Goal: Task Accomplishment & Management: Manage account settings

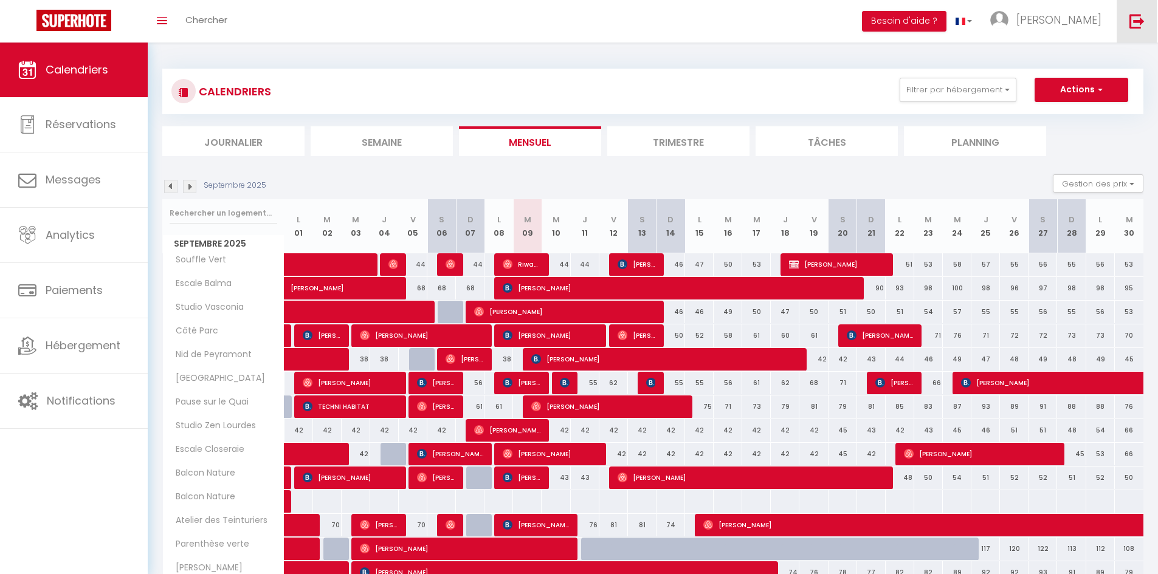
click at [1132, 14] on img at bounding box center [1136, 20] width 15 height 15
drag, startPoint x: 1137, startPoint y: 21, endPoint x: 1129, endPoint y: 42, distance: 22.9
click at [1137, 21] on img at bounding box center [1136, 20] width 15 height 15
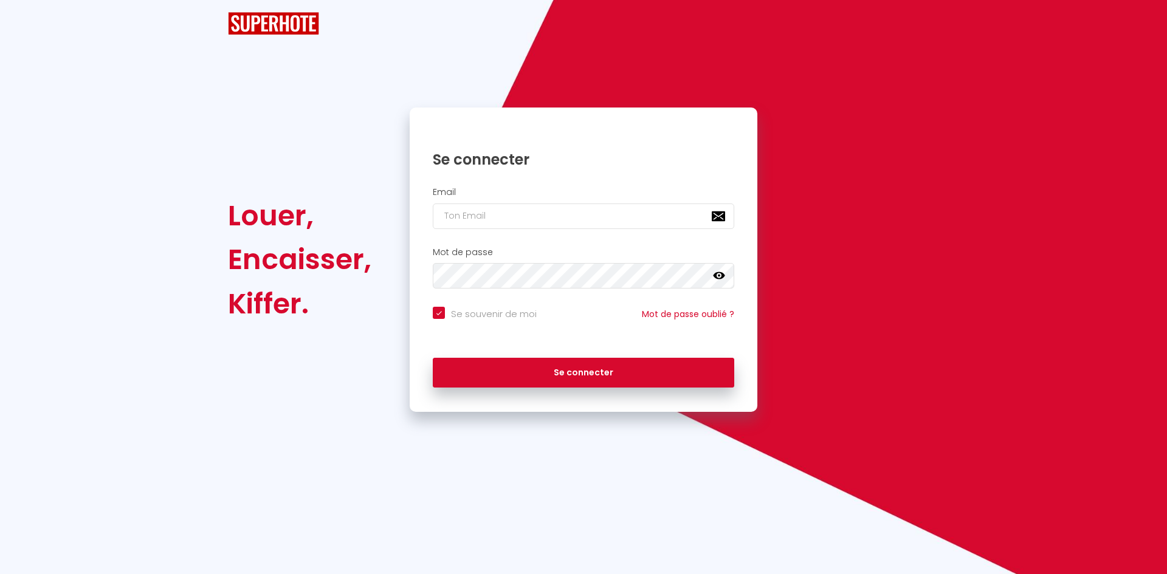
checkbox input "true"
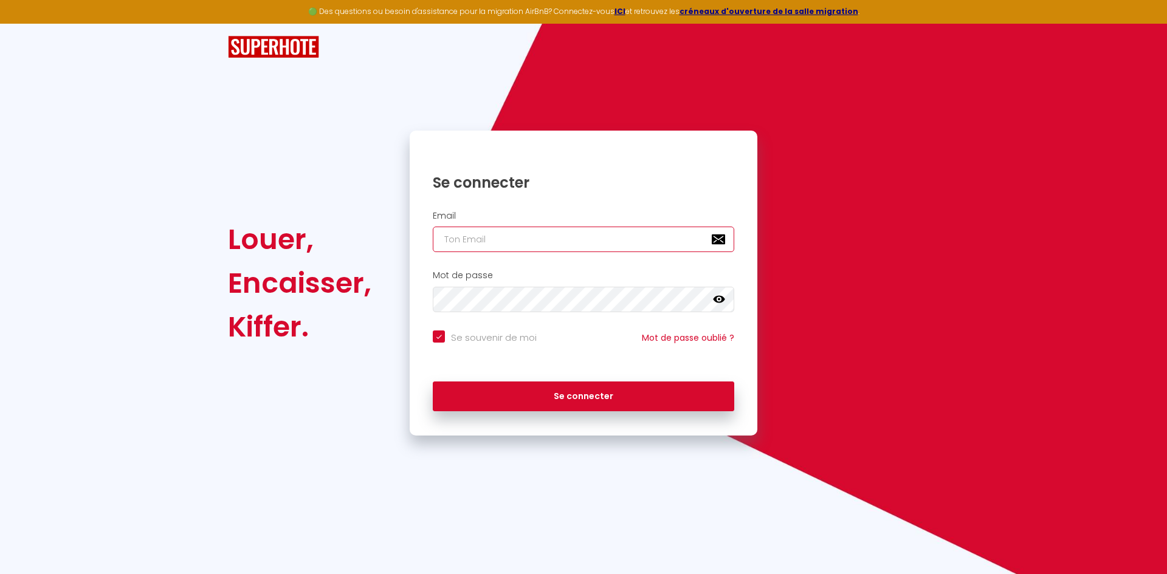
type input "[EMAIL_ADDRESS][DOMAIN_NAME]"
checkbox input "true"
drag, startPoint x: 568, startPoint y: 242, endPoint x: 298, endPoint y: 257, distance: 270.8
click at [295, 264] on div "Louer, Encaisser, Kiffer. Se connecter Email yohan.verdalle@gmail.com Mot de pa…" at bounding box center [583, 283] width 727 height 305
paste input "azizdiallopro"
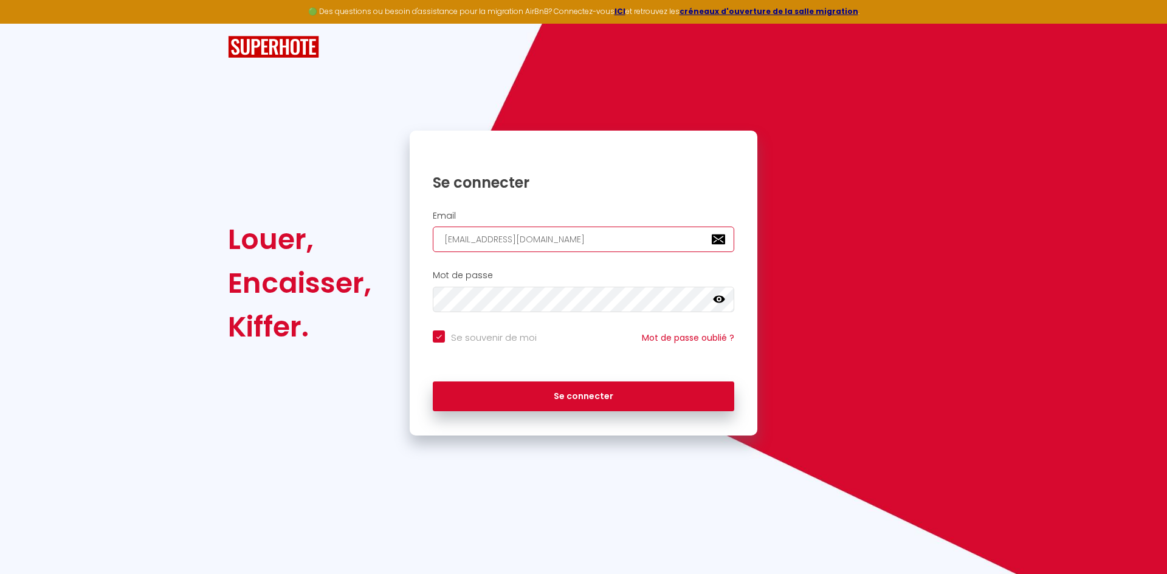
type input "[EMAIL_ADDRESS][DOMAIN_NAME]"
checkbox input "true"
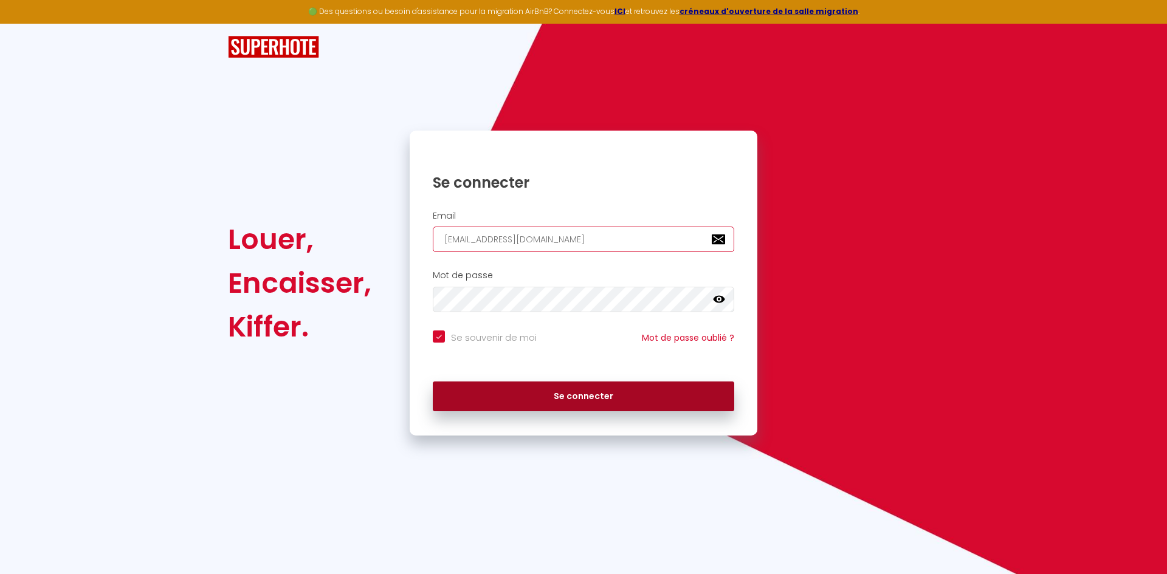
type input "[EMAIL_ADDRESS][DOMAIN_NAME]"
click at [546, 403] on button "Se connecter" at bounding box center [583, 397] width 301 height 30
checkbox input "true"
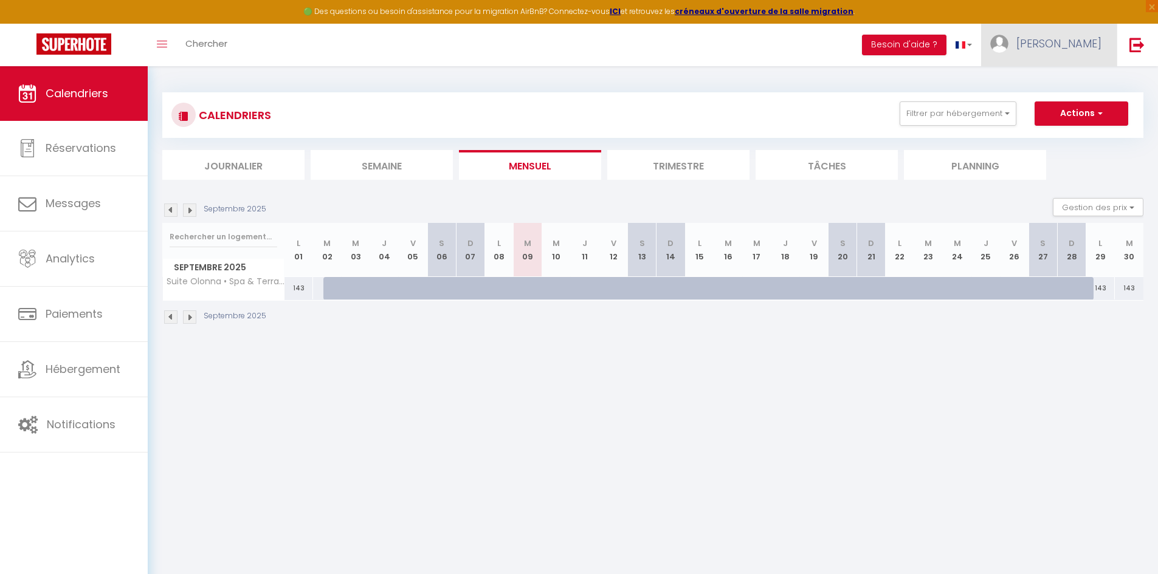
click at [1093, 45] on span "[PERSON_NAME]" at bounding box center [1058, 43] width 85 height 15
click at [1087, 90] on link "Paramètres" at bounding box center [1068, 84] width 90 height 21
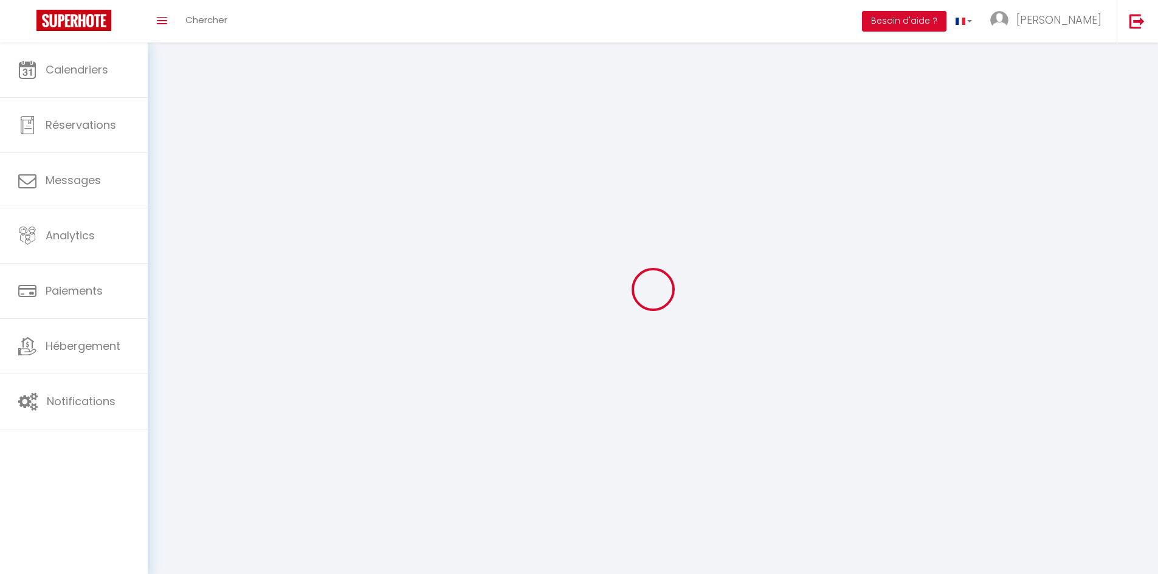
type input "[PERSON_NAME]"
type input "diallo"
type input "[PHONE_NUMBER]"
type input "[STREET_ADDRESS]"
type input "45300"
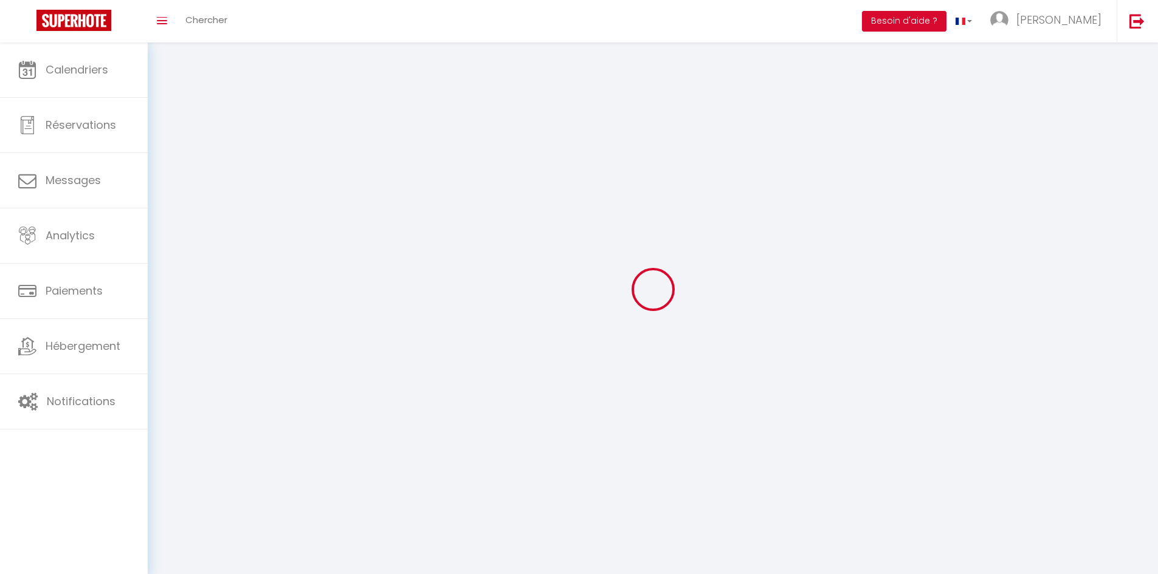
type input "MAREAU AUX BOIS"
type input "rdvWzjEHX4QEM8B6mJUNPva3G"
type input "AJIg9G3cnq2c3IslLbmsr61gO"
type input "[URL][DOMAIN_NAME]"
select select "28"
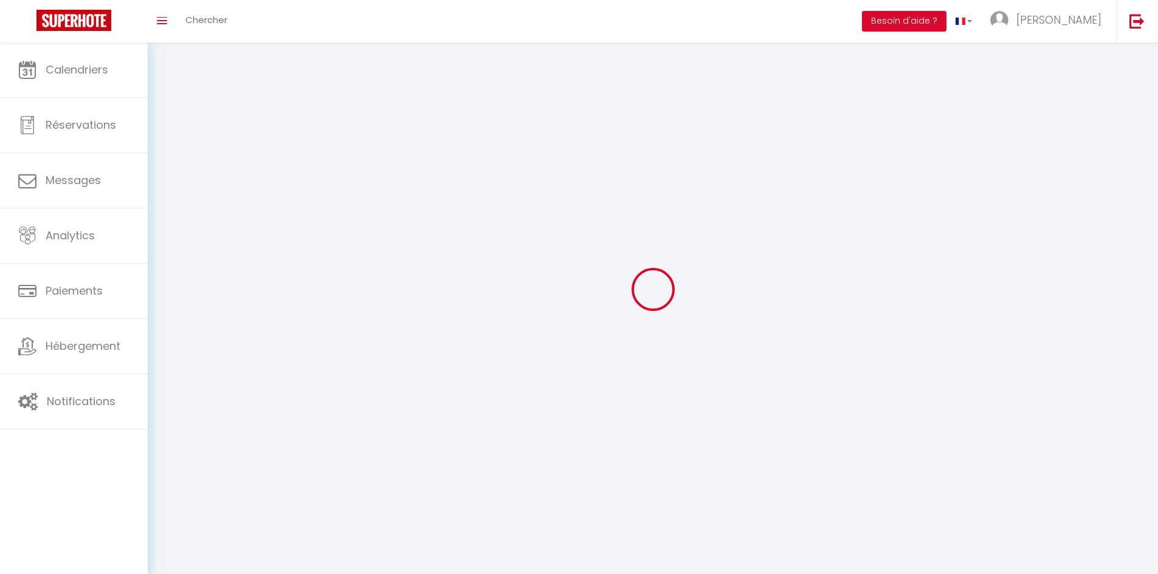
select select "fr"
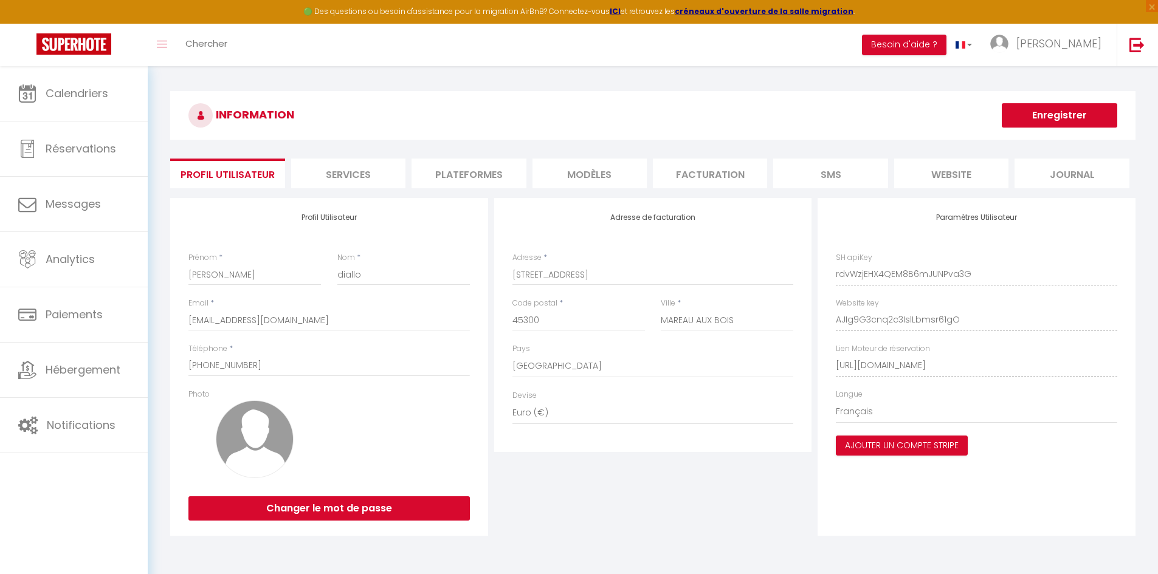
click at [814, 321] on div "Paramètres Utilisateur SH apiKey rdvWzjEHX4QEM8B6mJUNPva3G Website key AJIg9G3c…" at bounding box center [976, 367] width 324 height 338
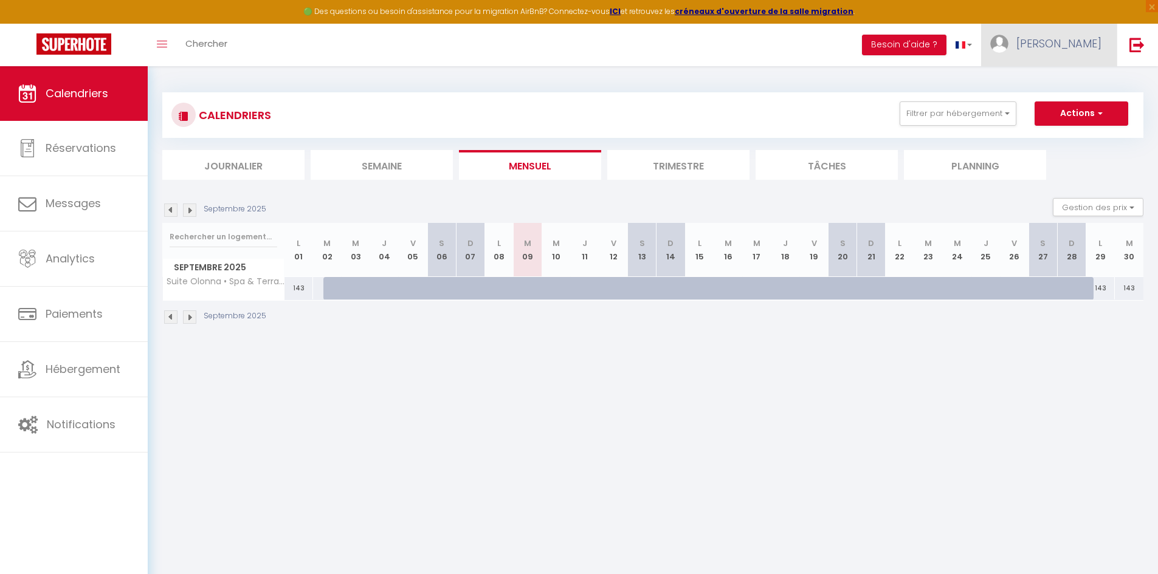
click at [1085, 35] on link "[PERSON_NAME]" at bounding box center [1049, 45] width 136 height 43
click at [1066, 81] on link "Paramètres" at bounding box center [1068, 84] width 90 height 21
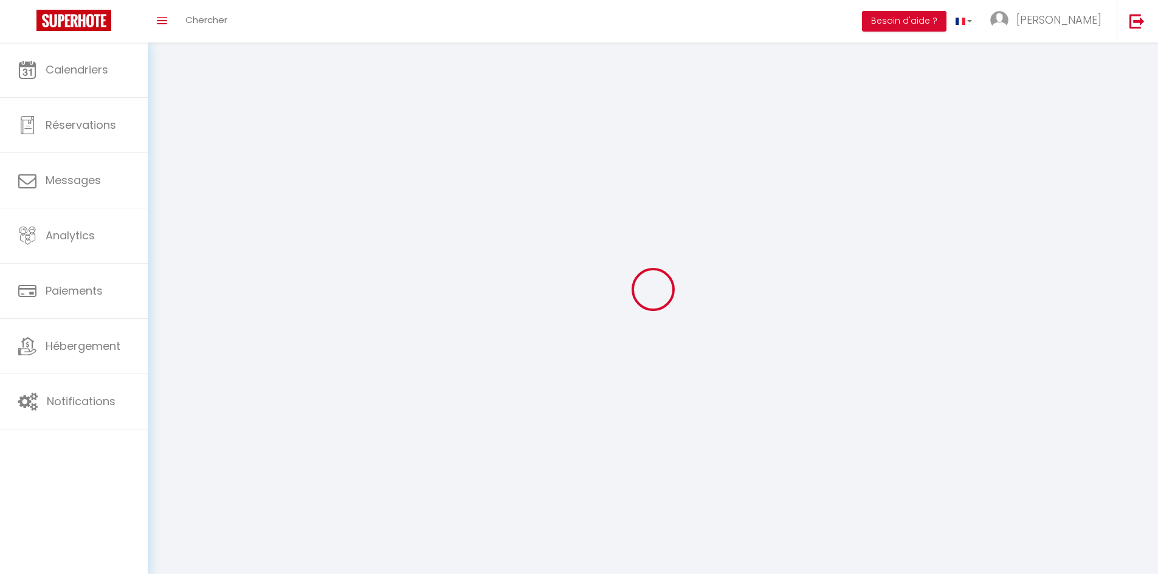
type input "[PERSON_NAME]"
type input "diallo"
type input "[PHONE_NUMBER]"
type input "[STREET_ADDRESS]"
type input "45300"
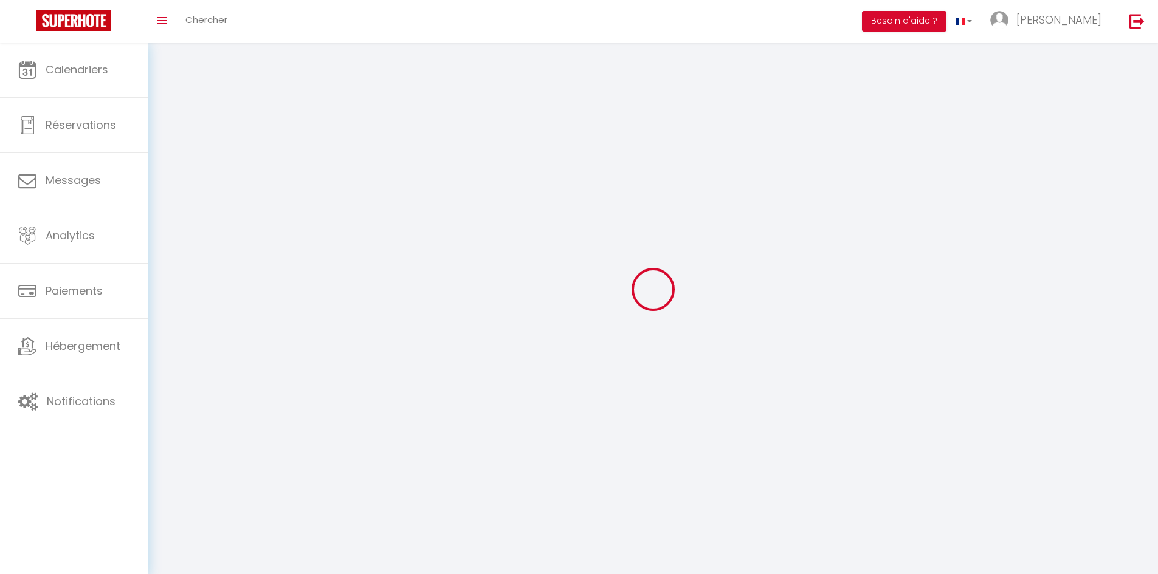
type input "MAREAU AUX BOIS"
type input "rdvWzjEHX4QEM8B6mJUNPva3G"
type input "AJIg9G3cnq2c3IslLbmsr61gO"
select select "28"
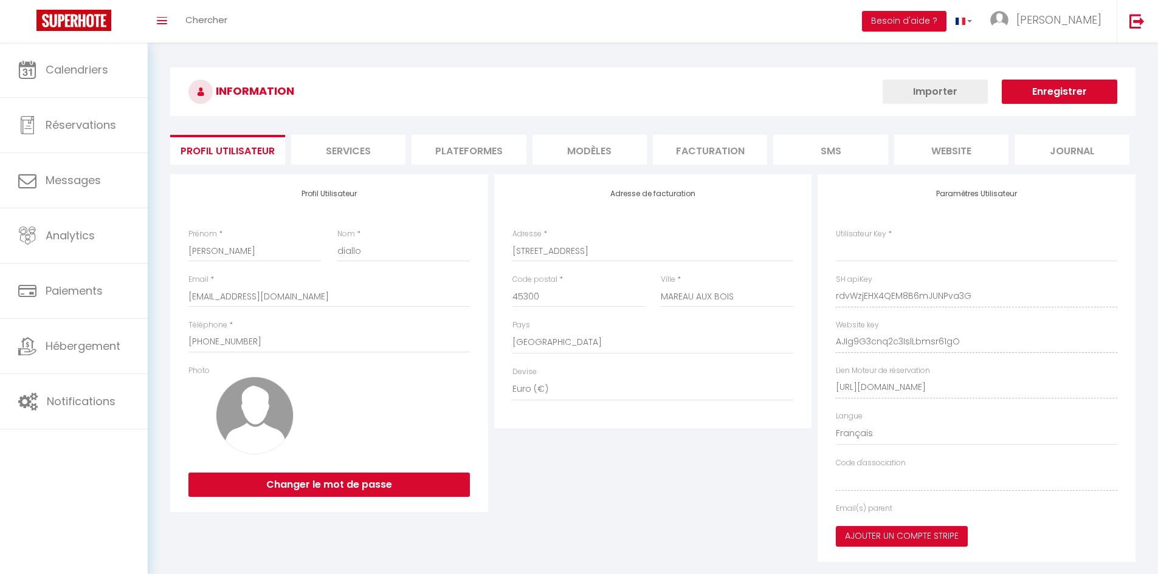
type input "rdvWzjEHX4QEM8B6mJUNPva3G"
type input "AJIg9G3cnq2c3IslLbmsr61gO"
type input "[URL][DOMAIN_NAME]"
select select "fr"
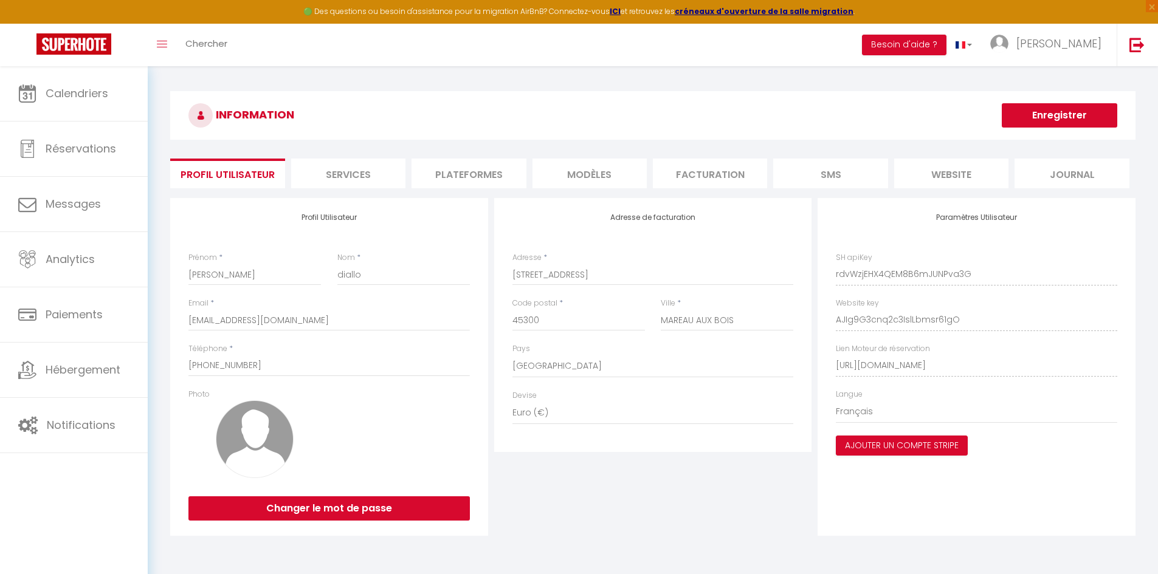
click at [230, 451] on img at bounding box center [255, 439] width 78 height 78
click at [1091, 46] on span "[PERSON_NAME]" at bounding box center [1058, 43] width 85 height 15
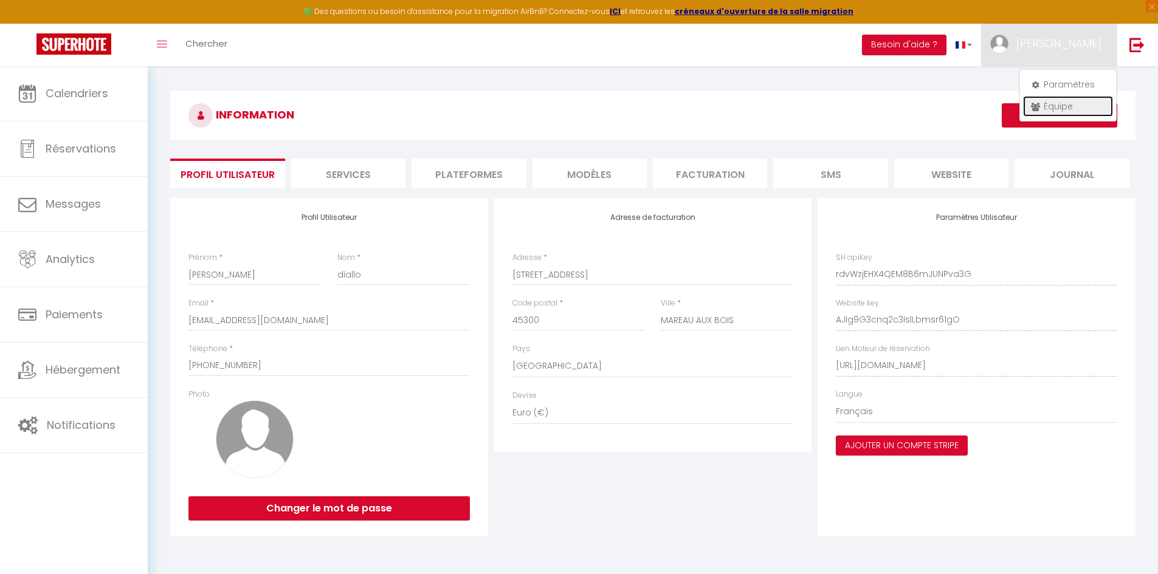
click at [1061, 109] on link "Équipe" at bounding box center [1068, 106] width 90 height 21
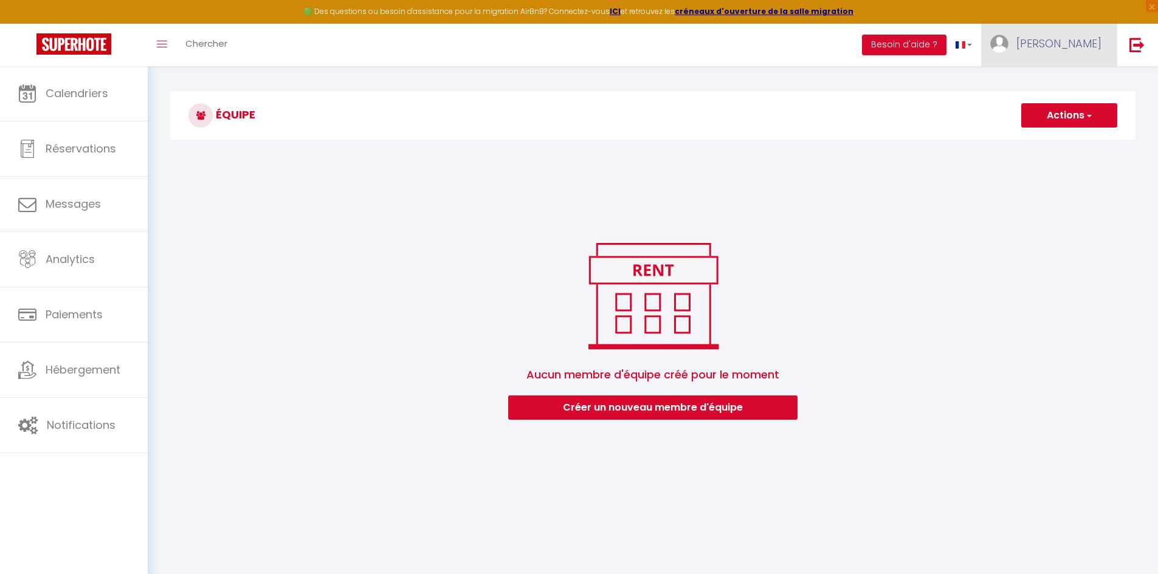
click at [1099, 39] on span "[PERSON_NAME]" at bounding box center [1058, 43] width 85 height 15
click at [1062, 81] on link "Paramètres" at bounding box center [1068, 84] width 90 height 21
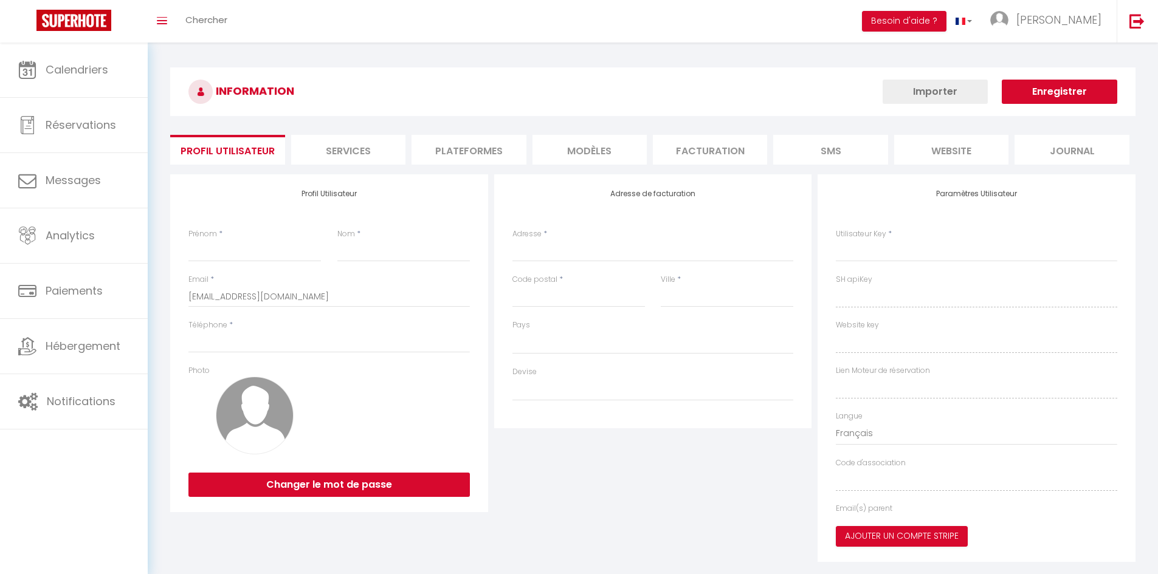
type input "[PERSON_NAME]"
type input "diallo"
type input "[PHONE_NUMBER]"
type input "[STREET_ADDRESS]"
type input "45300"
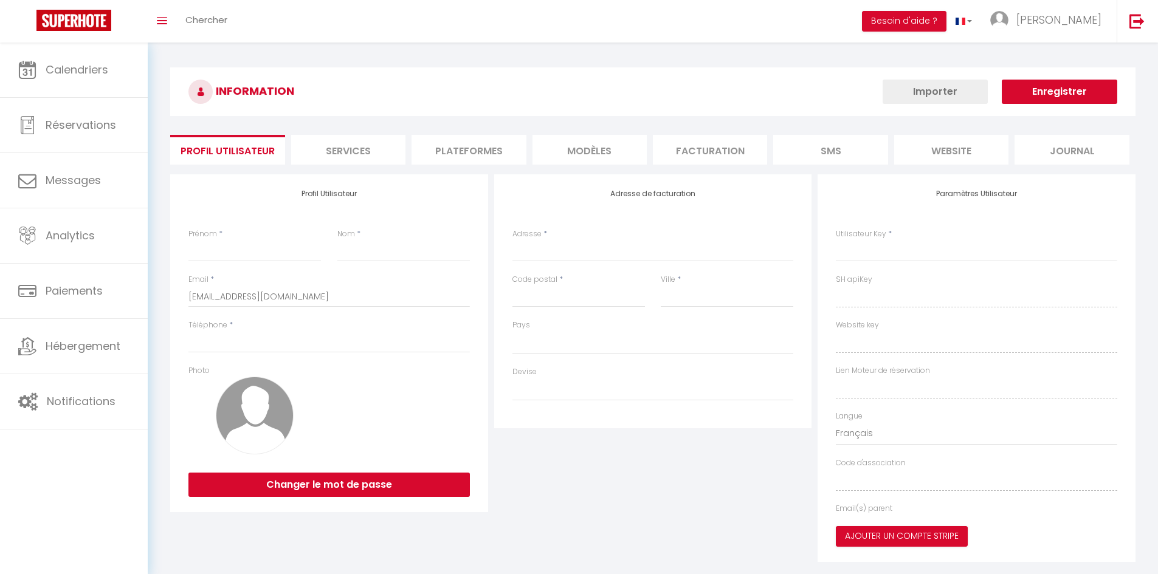
type input "MAREAU AUX BOIS"
type input "rdvWzjEHX4QEM8B6mJUNPva3G"
type input "AJIg9G3cnq2c3IslLbmsr61gO"
type input "rdvWzjEHX4QEM8B6mJUNPva3G"
type input "AJIg9G3cnq2c3IslLbmsr61gO"
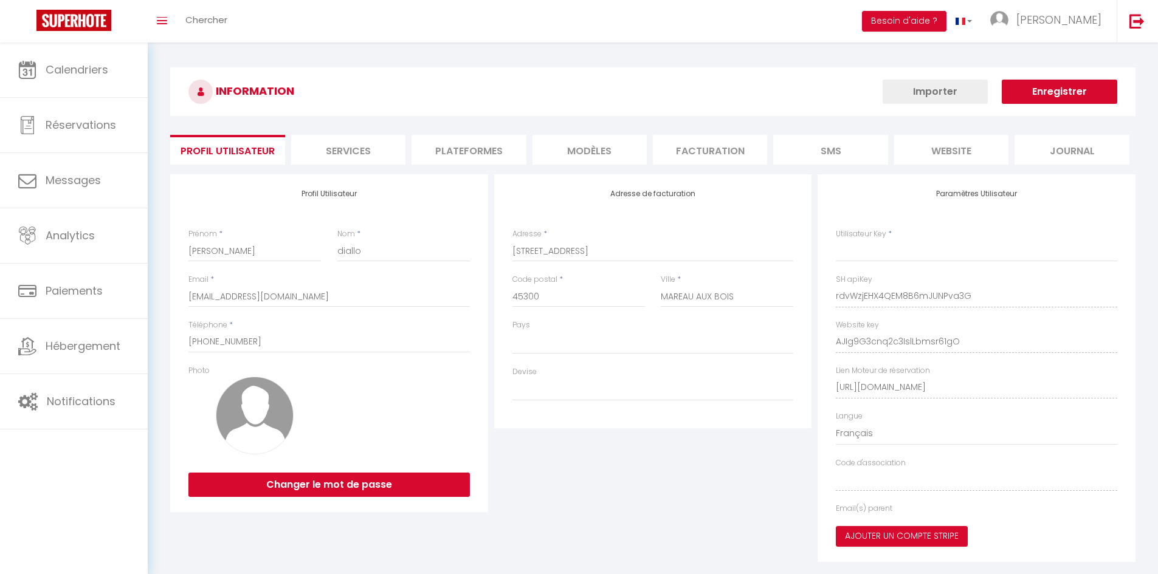
type input "[URL][DOMAIN_NAME]"
select select "28"
select select "fr"
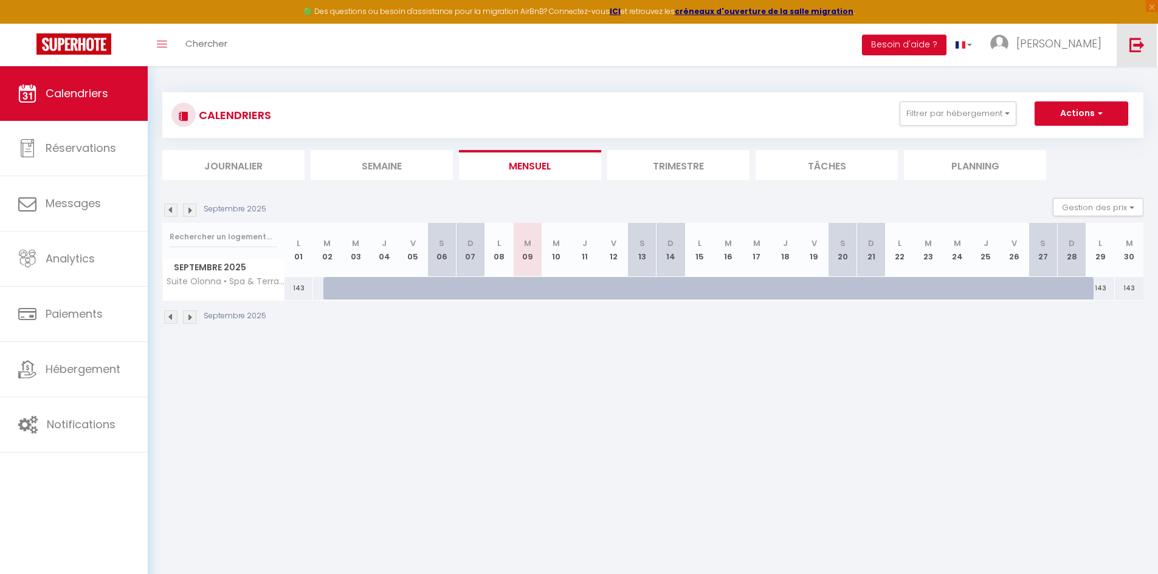
click at [1142, 46] on img at bounding box center [1136, 44] width 15 height 15
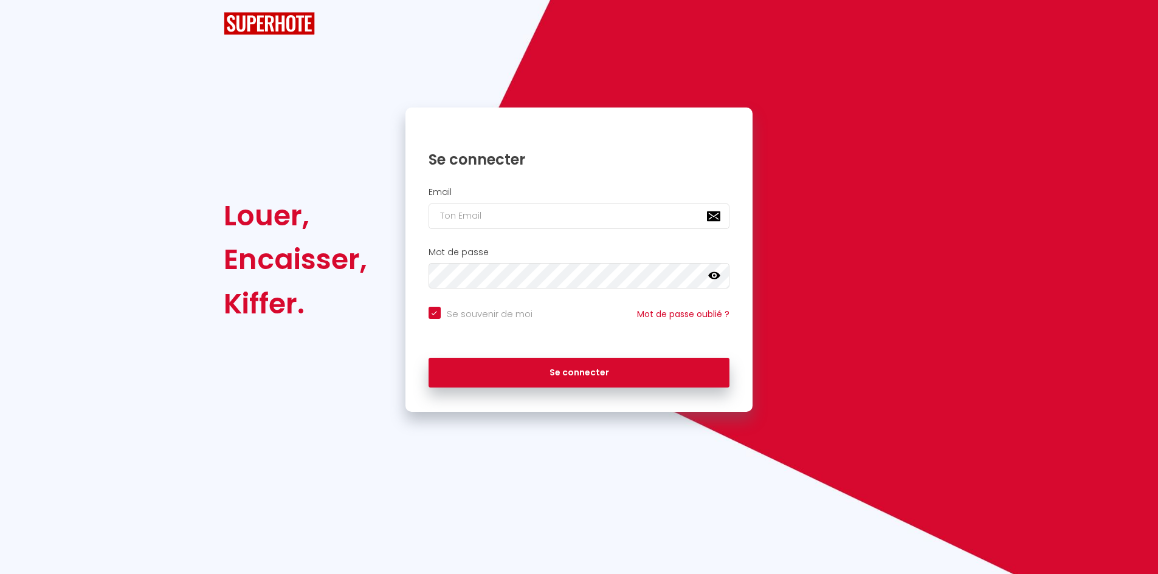
checkbox input "true"
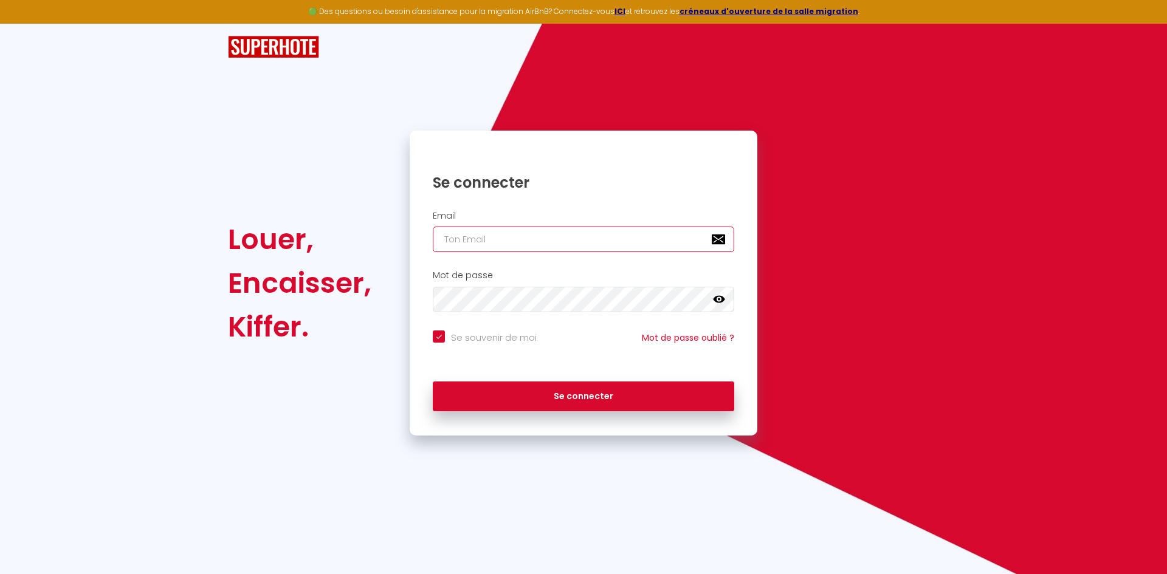
type input "[EMAIL_ADDRESS][DOMAIN_NAME]"
checkbox input "true"
drag, startPoint x: 578, startPoint y: 236, endPoint x: 369, endPoint y: 241, distance: 209.1
click at [369, 242] on div "Louer, Encaisser, Kiffer. Se connecter Email yohan.verdalle@gmail.com Mot de pa…" at bounding box center [583, 283] width 727 height 305
paste input "christophepech@icloud"
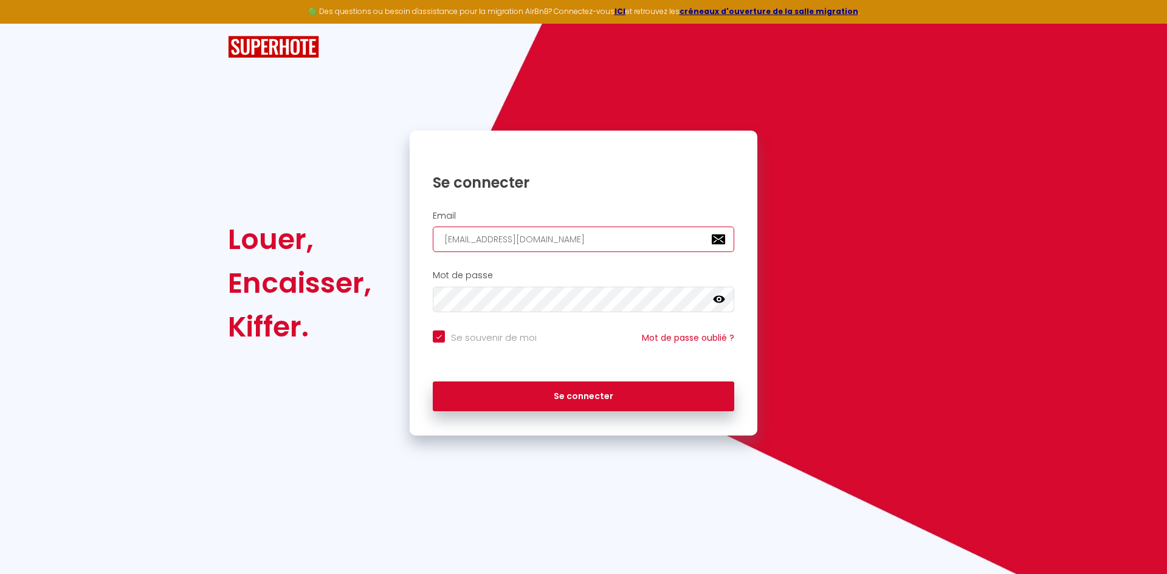
type input "christophepech@icloud.com"
checkbox input "true"
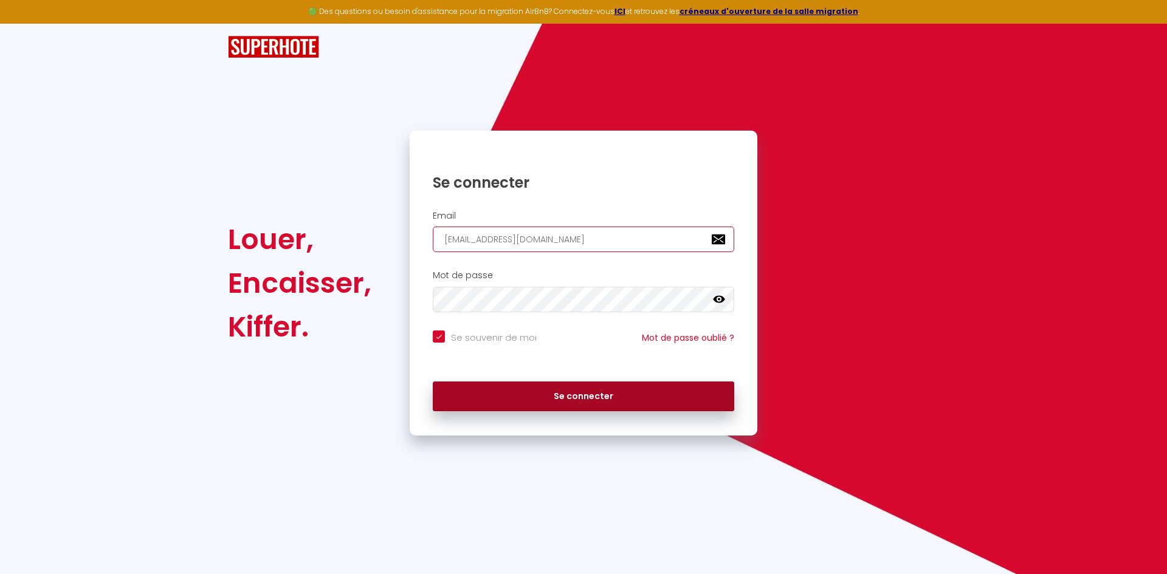
type input "christophepech@icloud.com"
click at [533, 394] on button "Se connecter" at bounding box center [583, 397] width 301 height 30
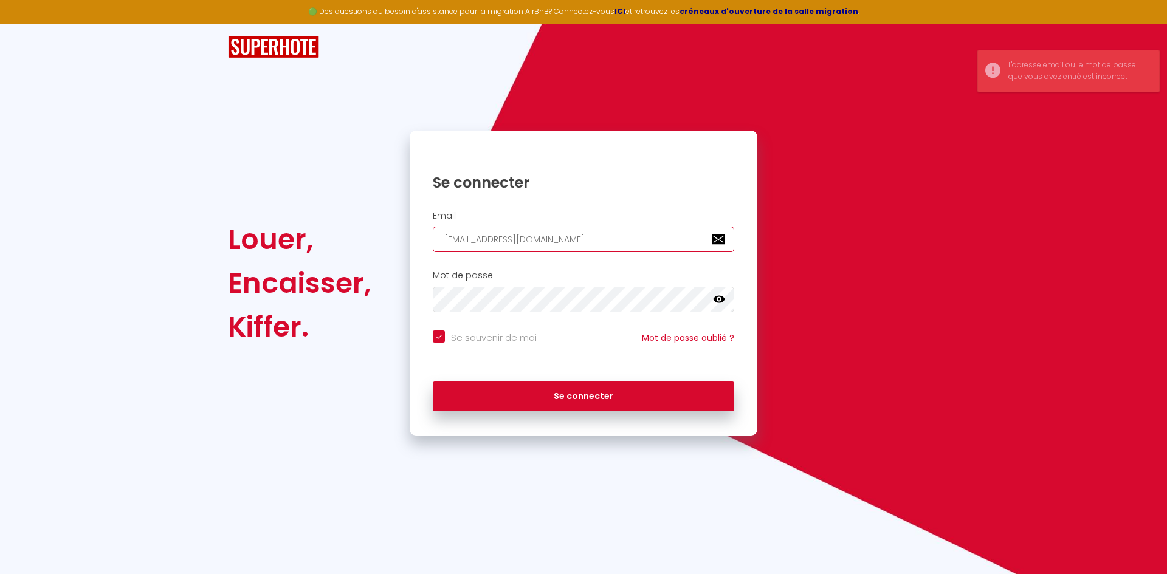
drag, startPoint x: 585, startPoint y: 242, endPoint x: 194, endPoint y: 209, distance: 392.1
click at [191, 211] on div "Louer, Encaisser, Kiffer. Se connecter Email christophepech@icloud.com Mot de p…" at bounding box center [583, 230] width 1167 height 412
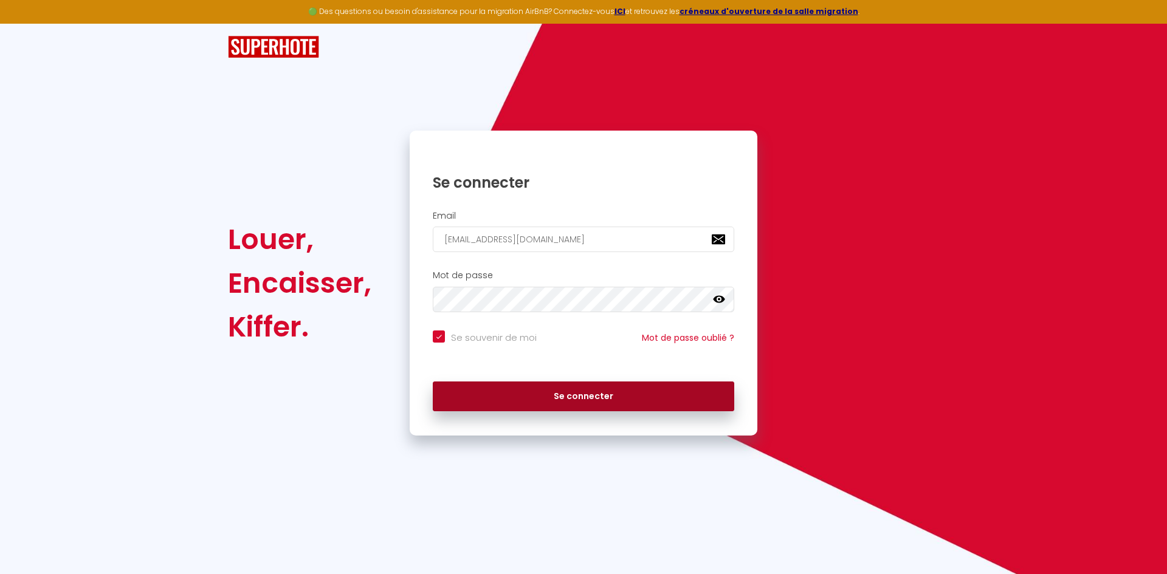
click at [490, 386] on button "Se connecter" at bounding box center [583, 397] width 301 height 30
checkbox input "true"
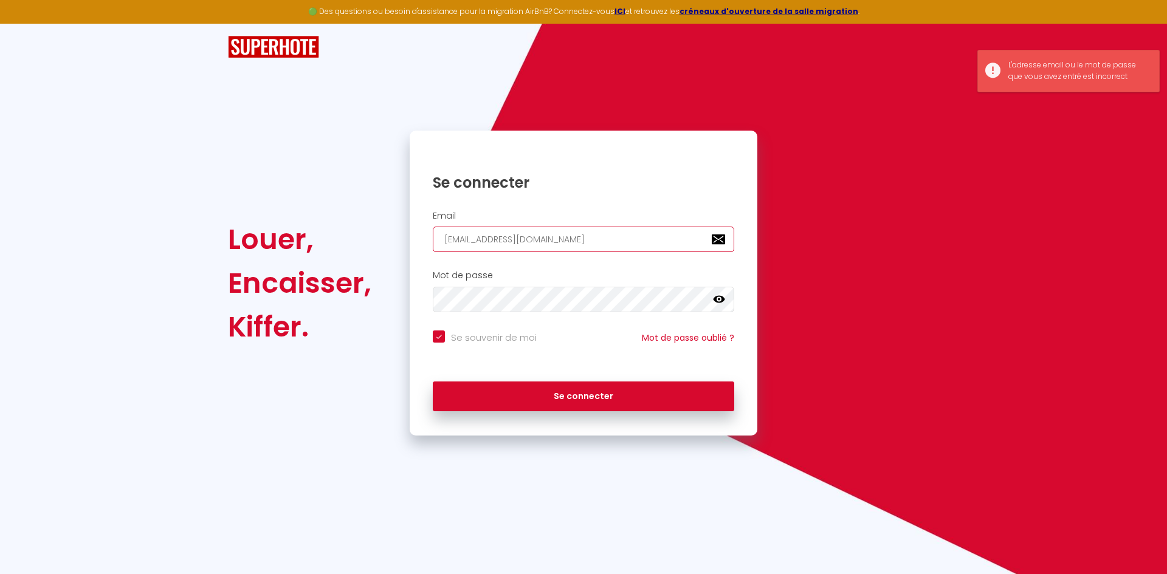
drag, startPoint x: 578, startPoint y: 239, endPoint x: 299, endPoint y: 222, distance: 280.0
click at [299, 222] on div "Louer, Encaisser, Kiffer. Se connecter Email christophepech@icloud.com Mot de p…" at bounding box center [583, 283] width 727 height 305
paste input "aletsaux2alpes@gmail"
type input "chaletsaux2alpes@gmail.com"
checkbox input "true"
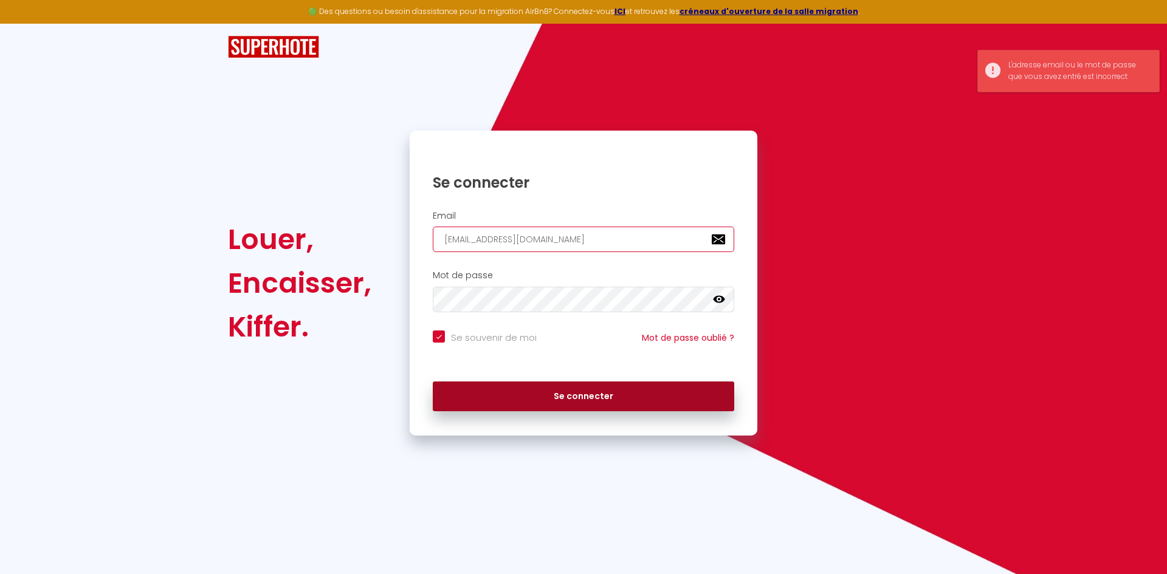
type input "chaletsaux2alpes@gmail.com"
click at [469, 396] on button "Se connecter" at bounding box center [583, 397] width 301 height 30
checkbox input "true"
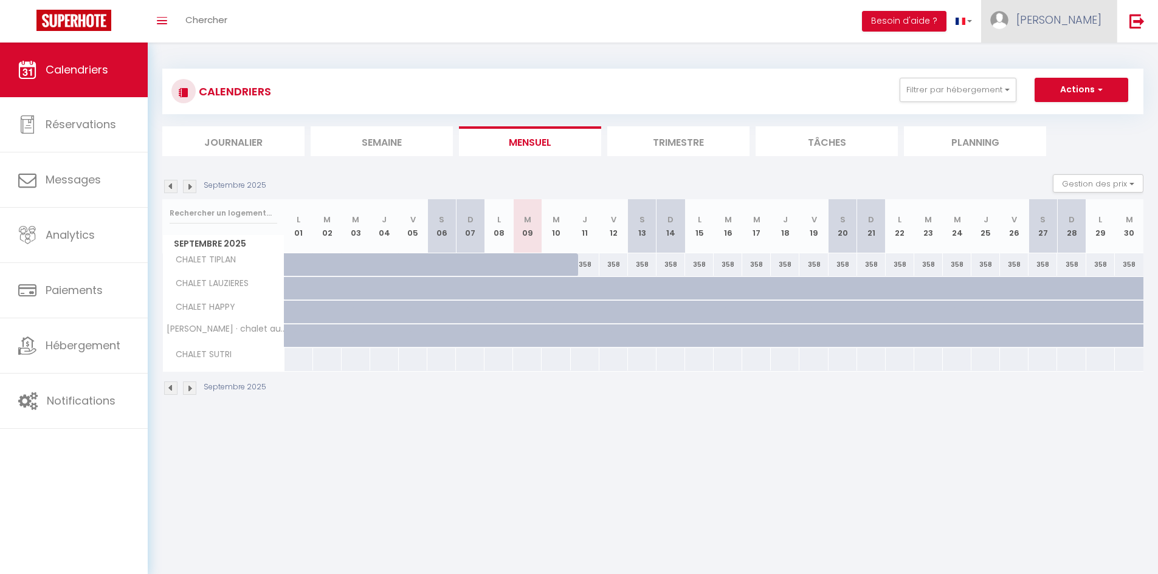
click at [1078, 21] on span "Christophe" at bounding box center [1058, 19] width 85 height 15
click at [1079, 56] on link "Paramètres" at bounding box center [1068, 60] width 90 height 21
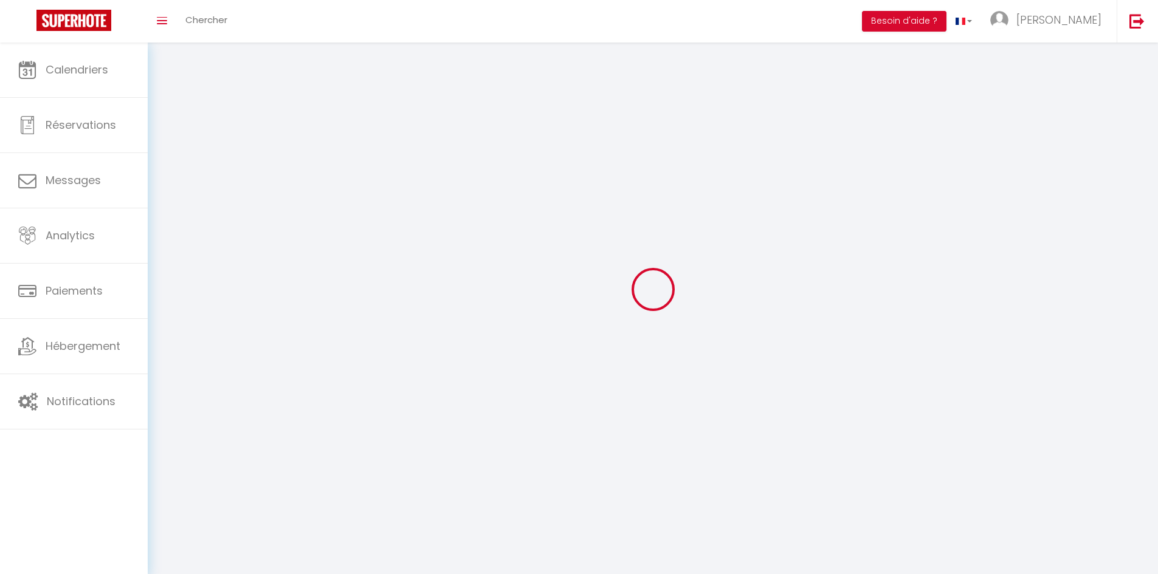
type input "Christophe"
type input "Pech"
type input "0695416757"
type input "3b Chemin de la Buissonniere"
type input "38860"
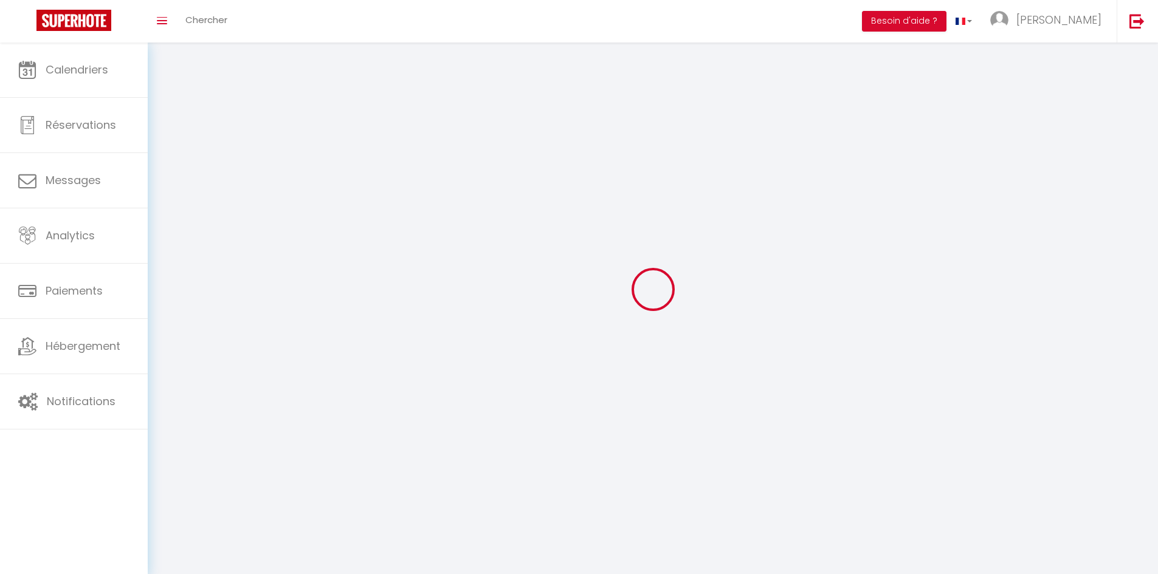
type input "Les 2 Alpes"
type input "2rohSQ2YoLu8EZ8ibiDm32CNW"
type input "3XIVLN4JHHtQekQ4WheG0S5ee"
type input "2rohSQ2YoLu8EZ8ibiDm32CNW"
type input "3XIVLN4JHHtQekQ4WheG0S5ee"
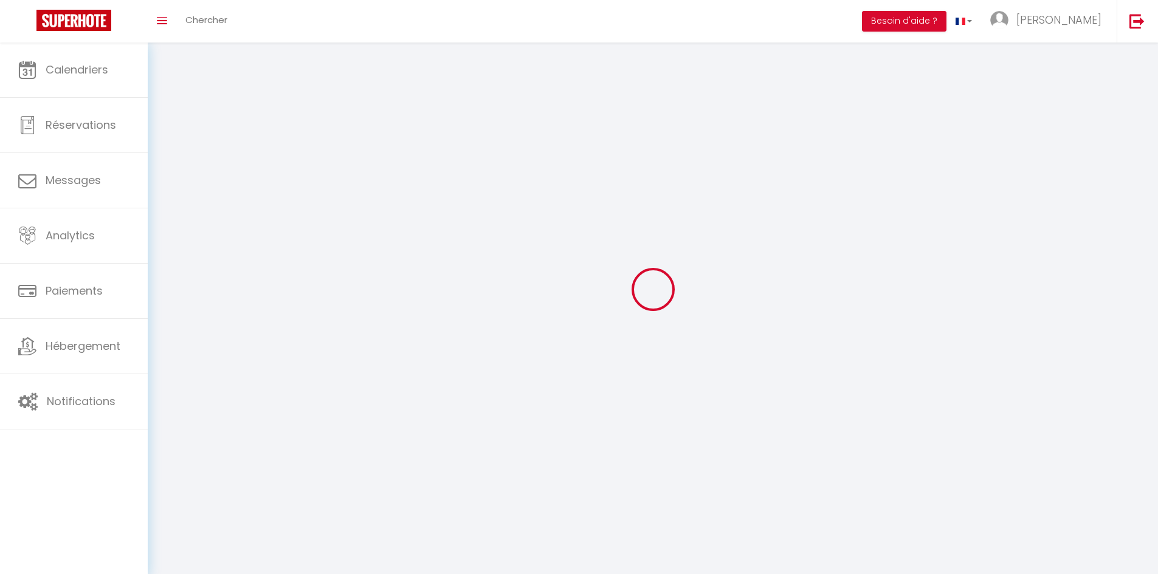
type input "https://app.superhote.com/#/get-available-rentals/3XIVLN4JHHtQekQ4WheG0S5ee"
select select "28"
select select "fr"
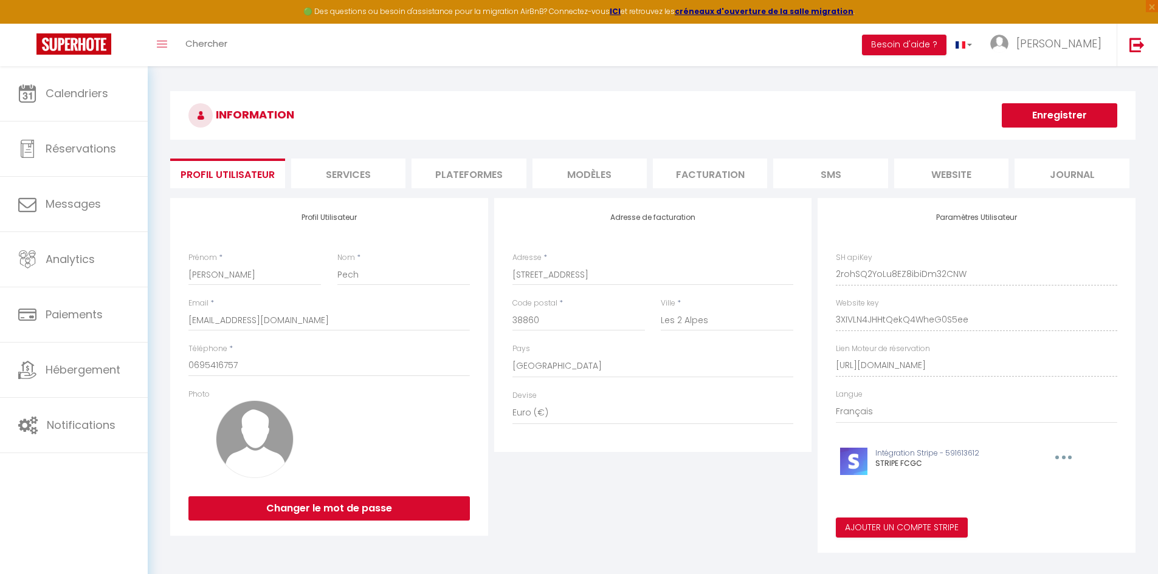
click at [820, 318] on div "Paramètres Utilisateur SH apiKey 2rohSQ2YoLu8EZ8ibiDm32CNW Website key 3XIVLN4J…" at bounding box center [976, 375] width 318 height 355
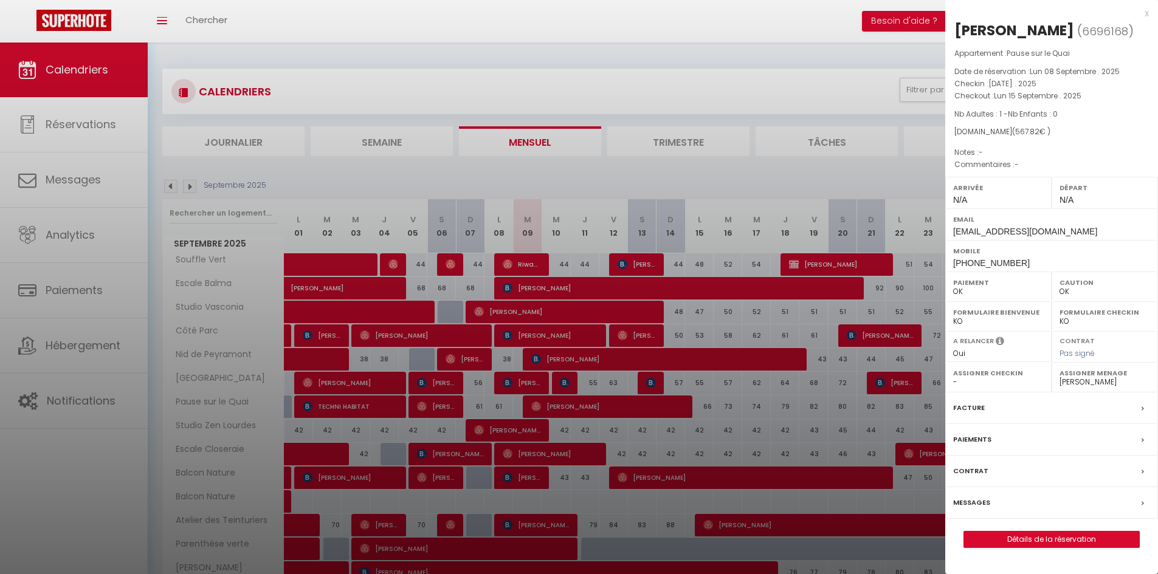
select select "0"
select select "20777"
click at [1146, 16] on div "x" at bounding box center [1047, 13] width 204 height 15
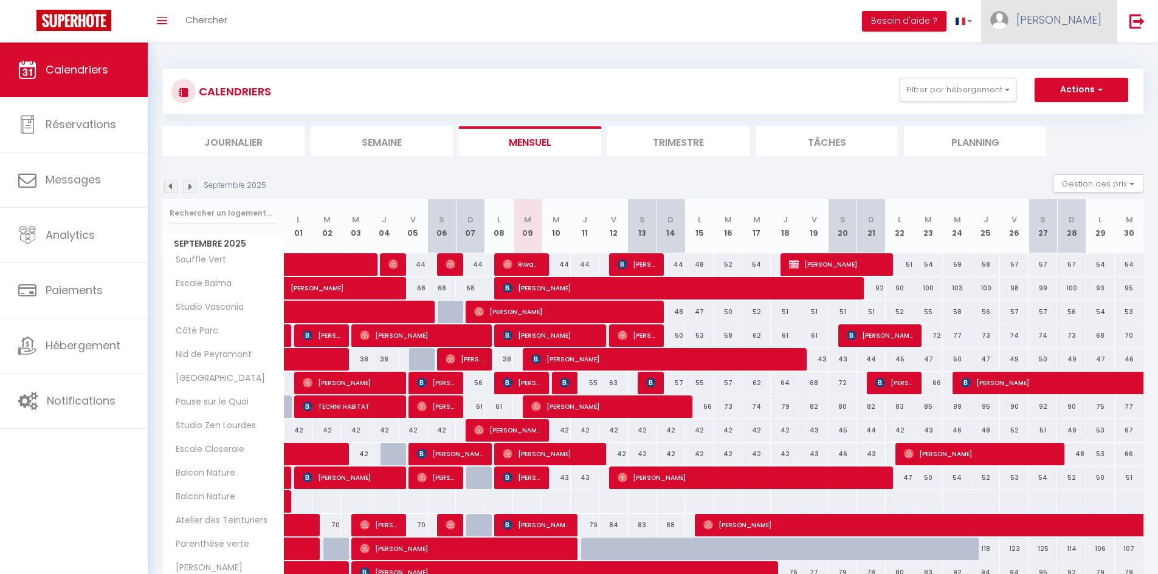
drag, startPoint x: 1083, startPoint y: 18, endPoint x: 1077, endPoint y: 21, distance: 6.8
click at [1083, 18] on span "Yohan" at bounding box center [1058, 19] width 85 height 15
click at [759, 50] on div "CALENDRIERS Filtrer par hébergement Morgane Escale Balma Côté Parc Khadidja Stu…" at bounding box center [653, 425] width 1010 height 765
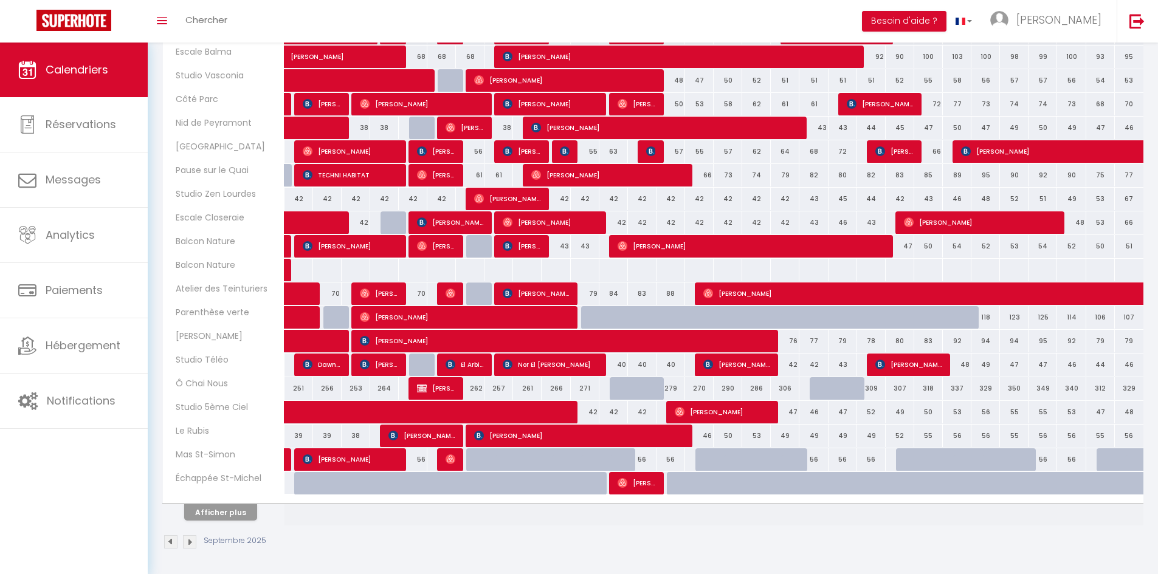
scroll to position [233, 0]
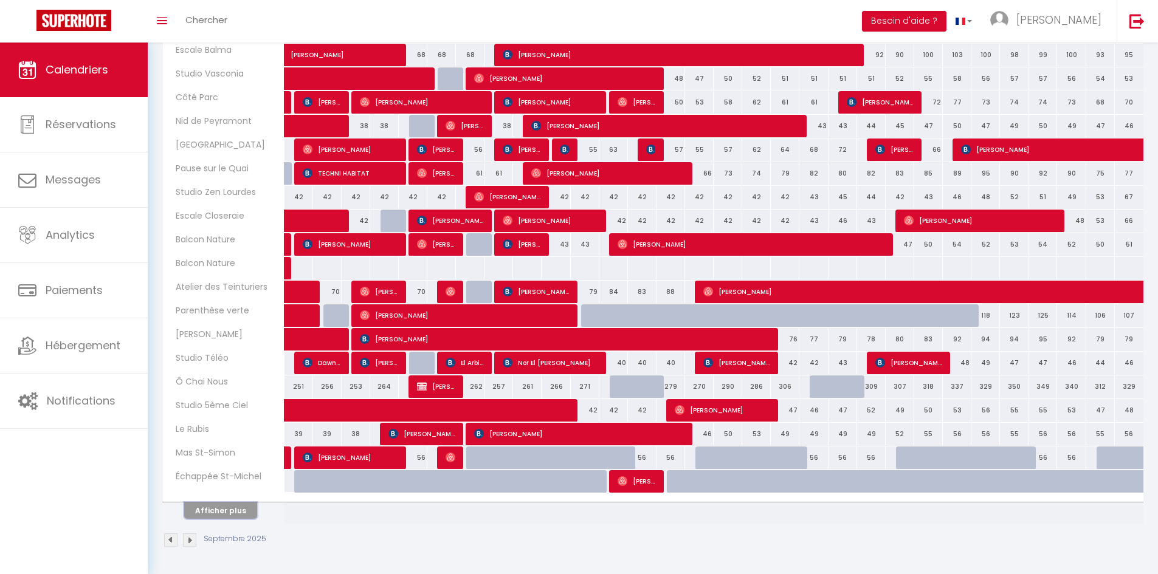
click at [241, 509] on button "Afficher plus" at bounding box center [220, 511] width 73 height 16
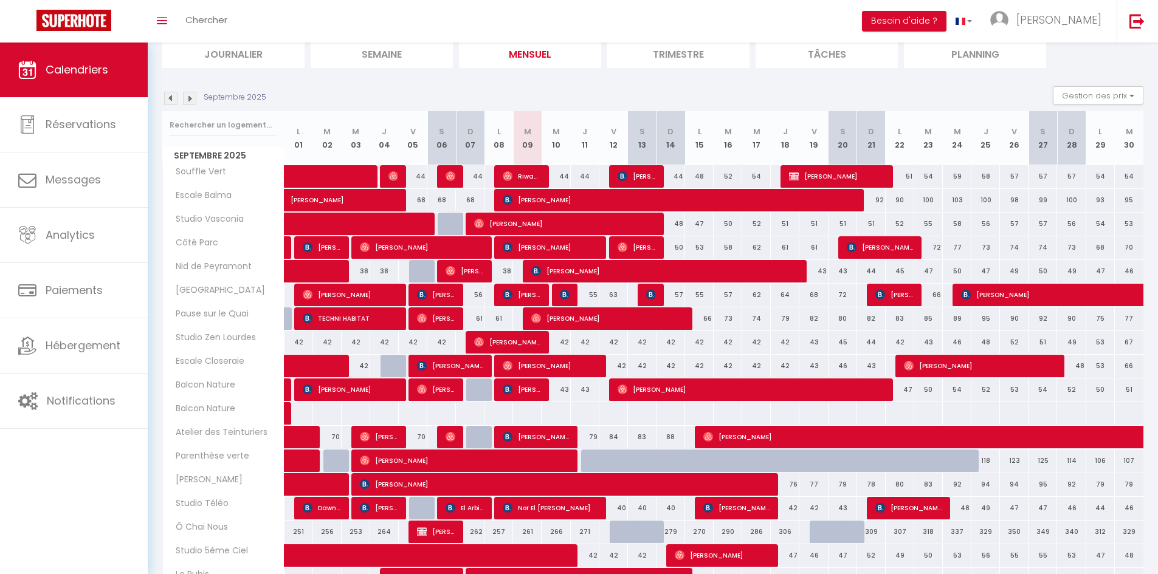
scroll to position [0, 0]
